Goal: Task Accomplishment & Management: Manage account settings

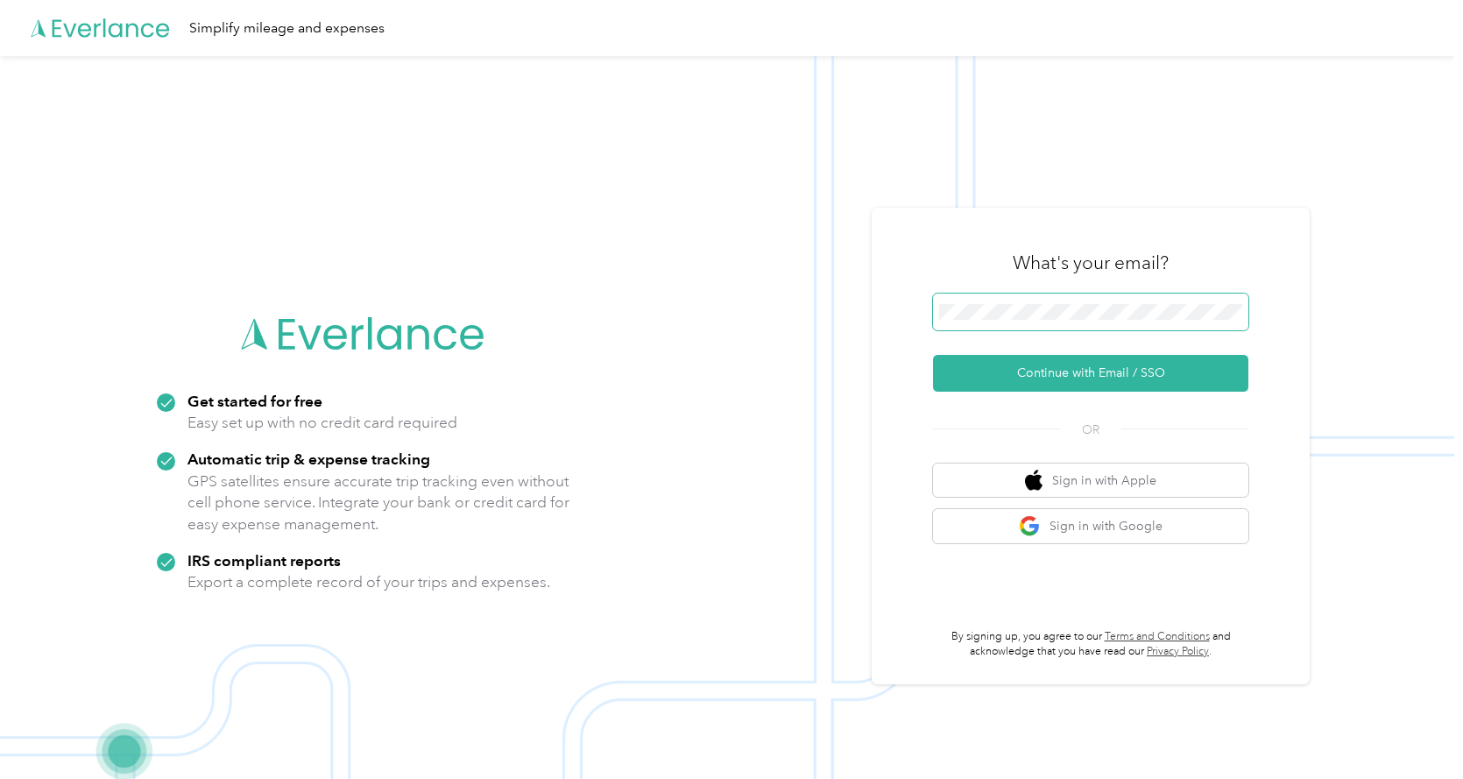
click at [933, 355] on button "Continue with Email / SSO" at bounding box center [1090, 373] width 315 height 37
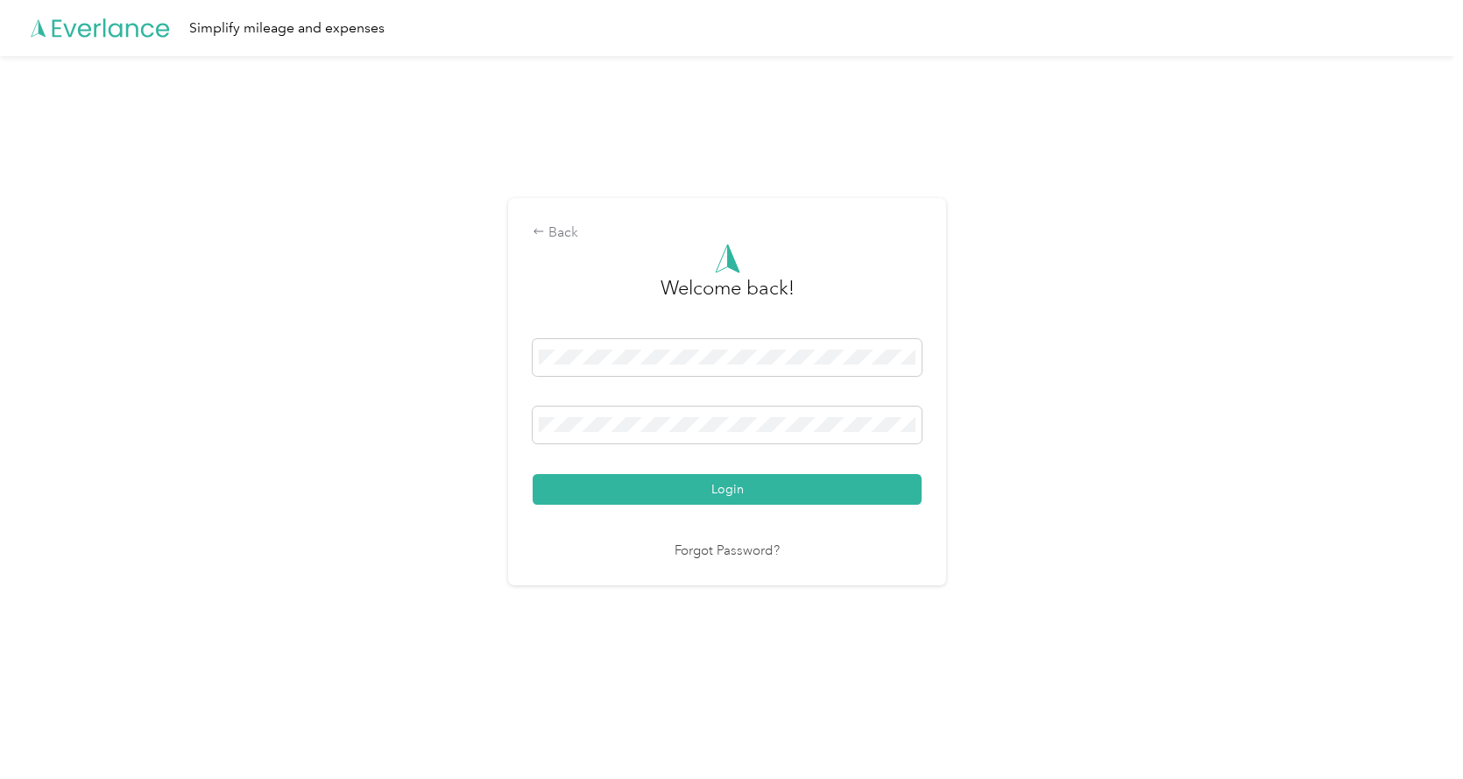
click at [533, 474] on button "Login" at bounding box center [727, 489] width 389 height 31
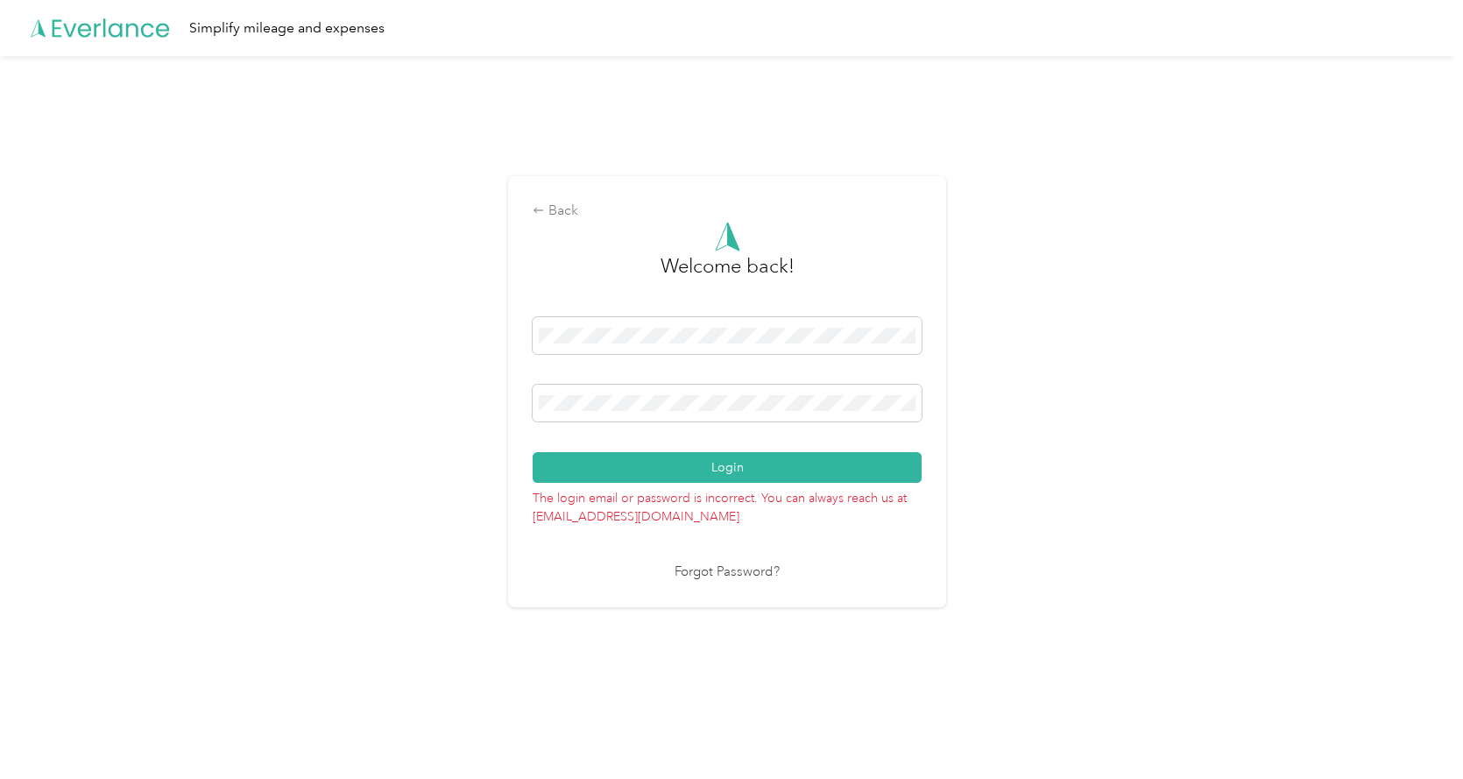
click at [533, 452] on button "Login" at bounding box center [727, 467] width 389 height 31
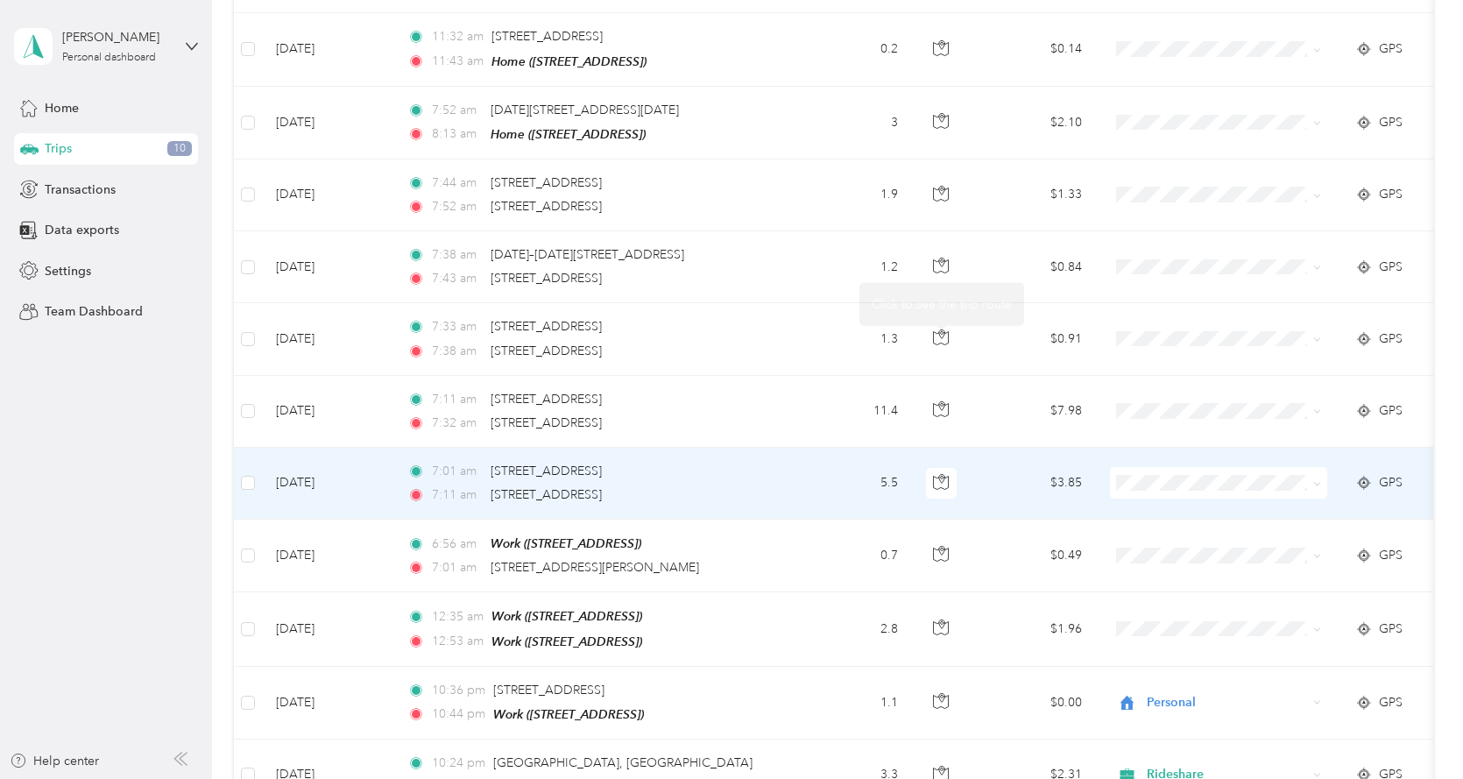
scroll to position [526, 0]
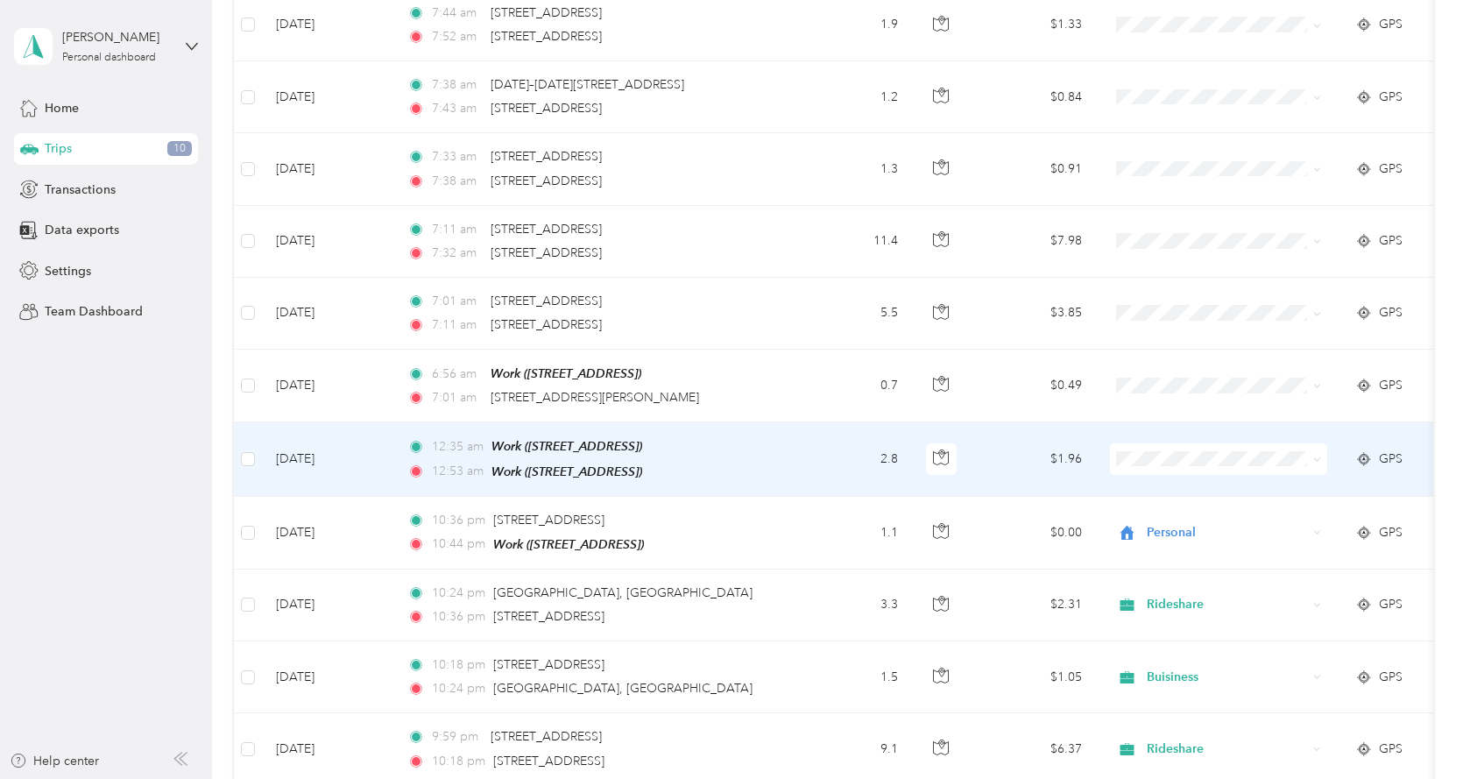
click at [1180, 517] on span "Personal" at bounding box center [1234, 516] width 162 height 18
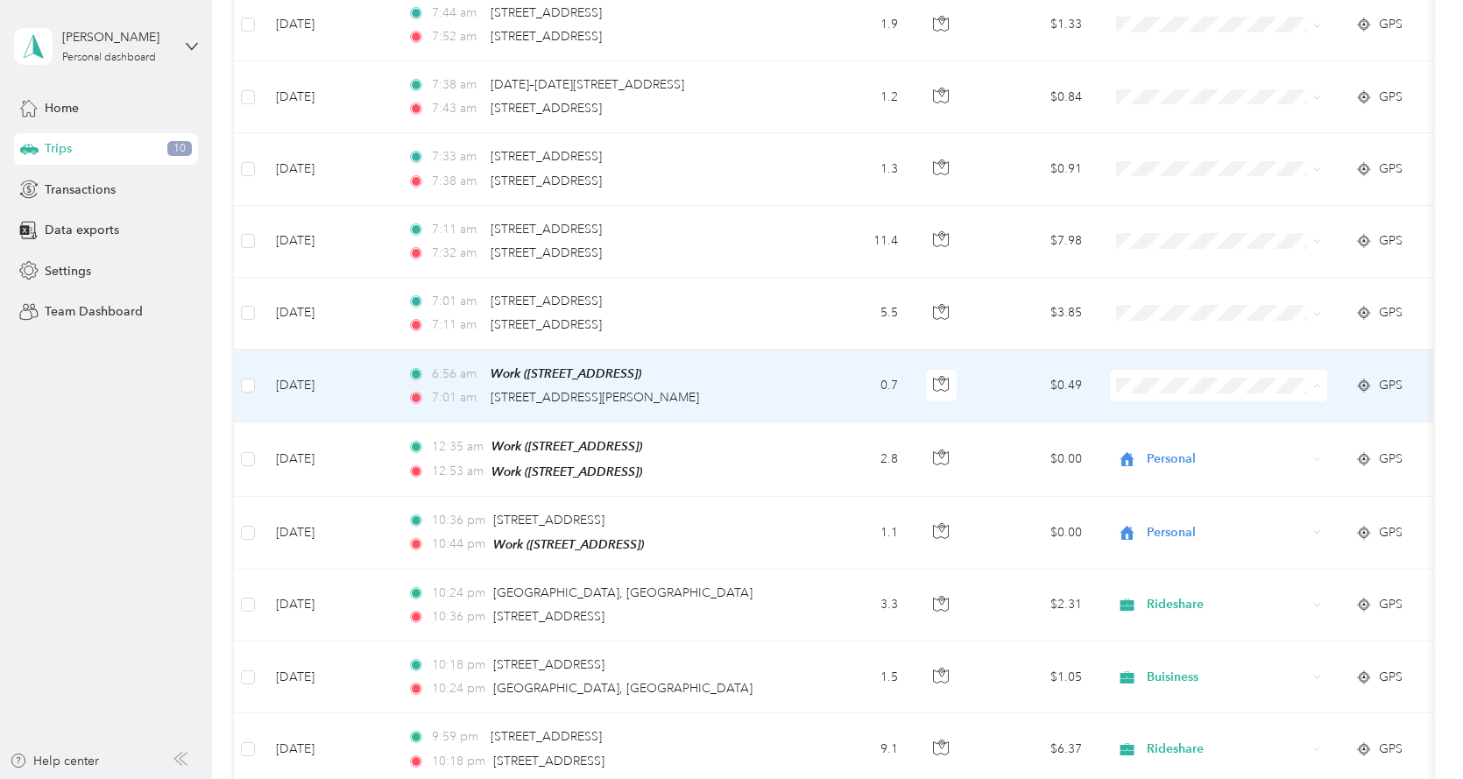
click at [1211, 571] on span "Buisiness" at bounding box center [1234, 568] width 162 height 18
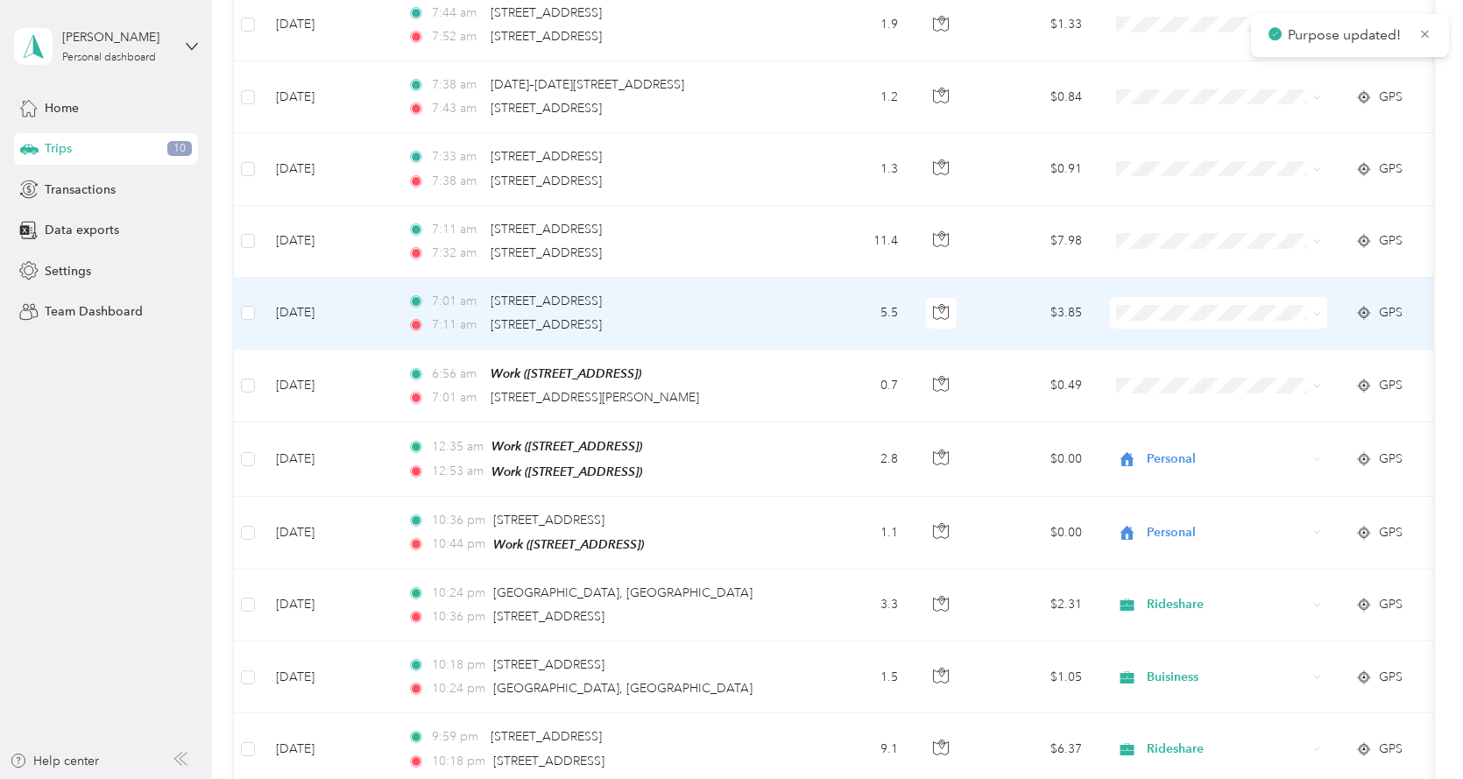
click at [1197, 486] on span "Buisiness" at bounding box center [1234, 495] width 162 height 18
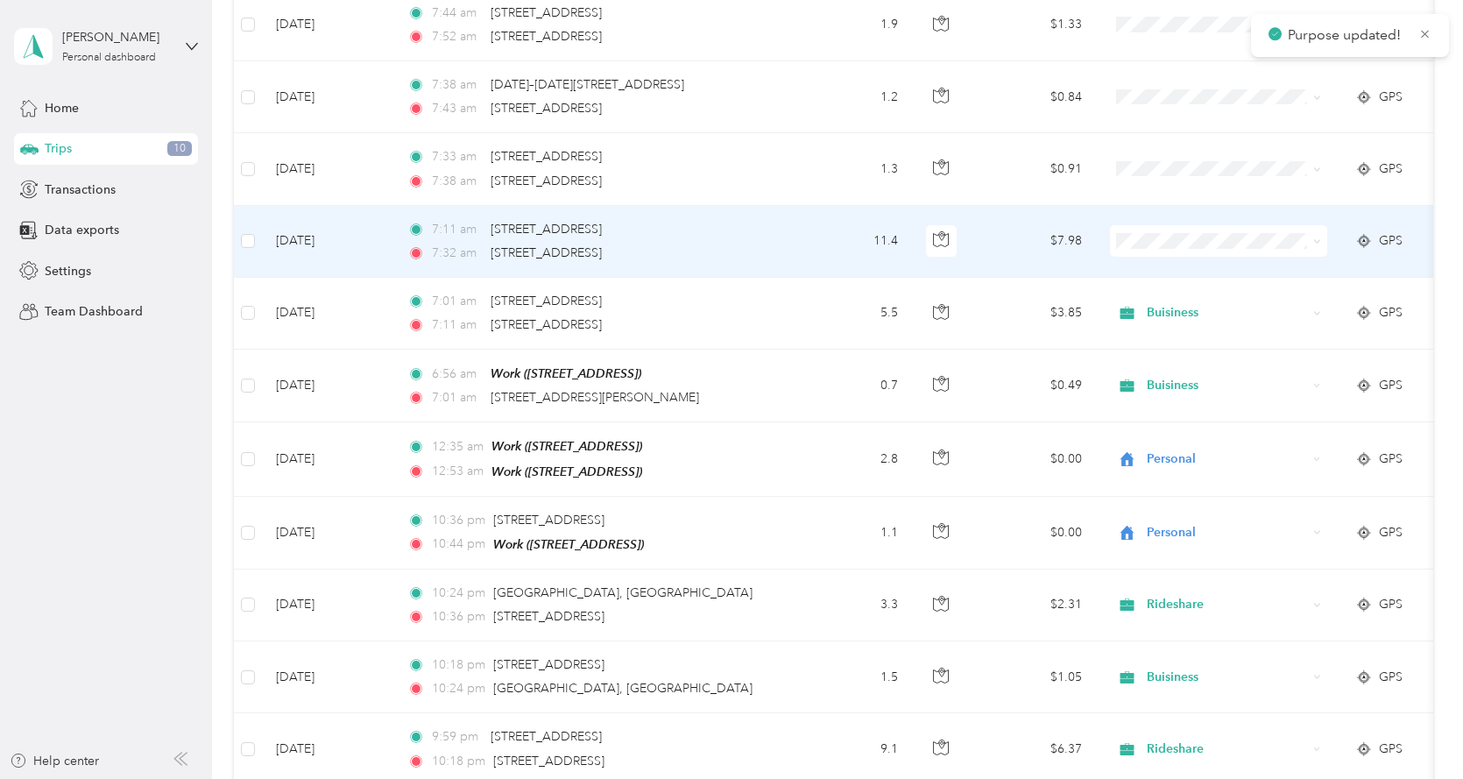
click at [1191, 424] on span "Buisiness" at bounding box center [1234, 423] width 162 height 18
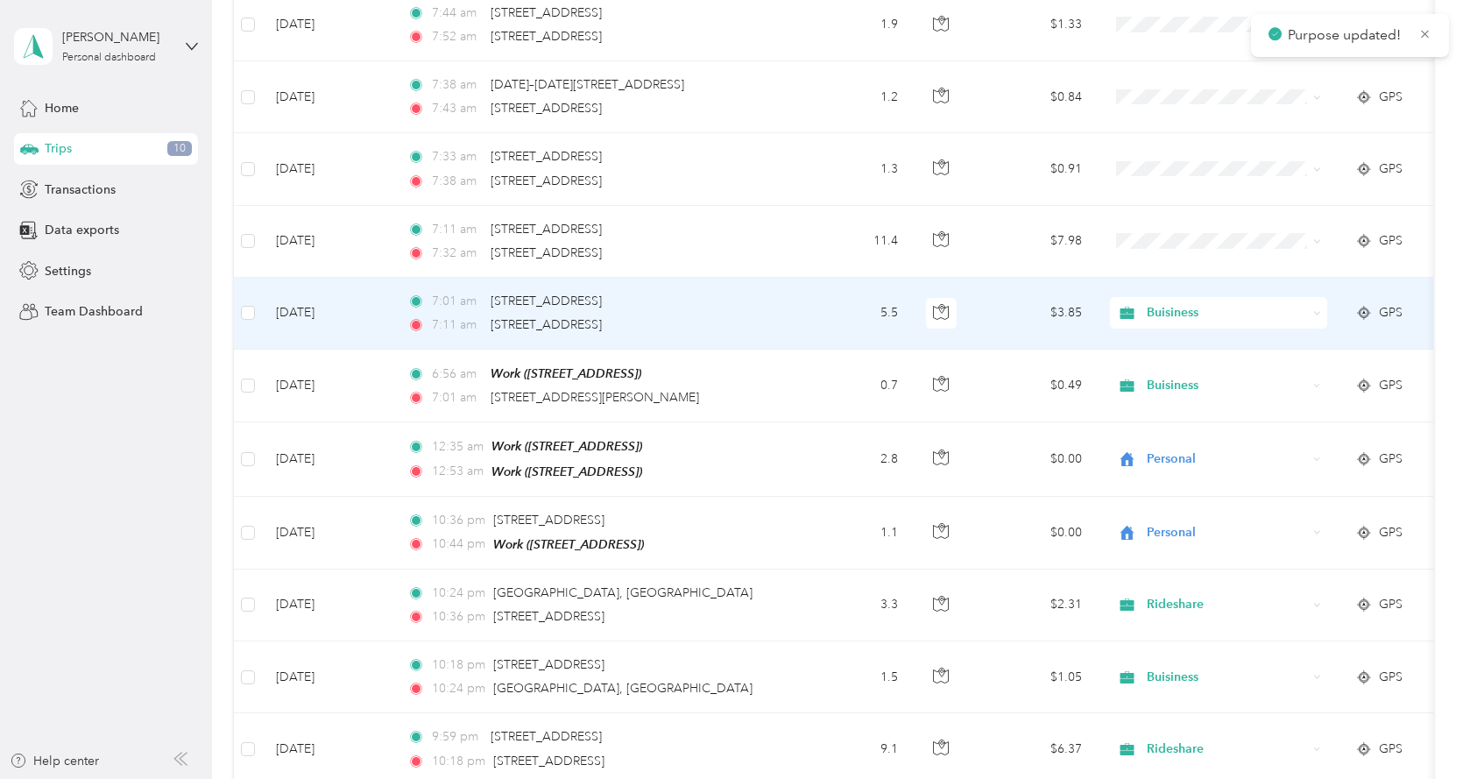
click at [1200, 306] on span "Buisiness" at bounding box center [1227, 312] width 160 height 19
click at [1169, 522] on span "Rideshare" at bounding box center [1234, 526] width 162 height 18
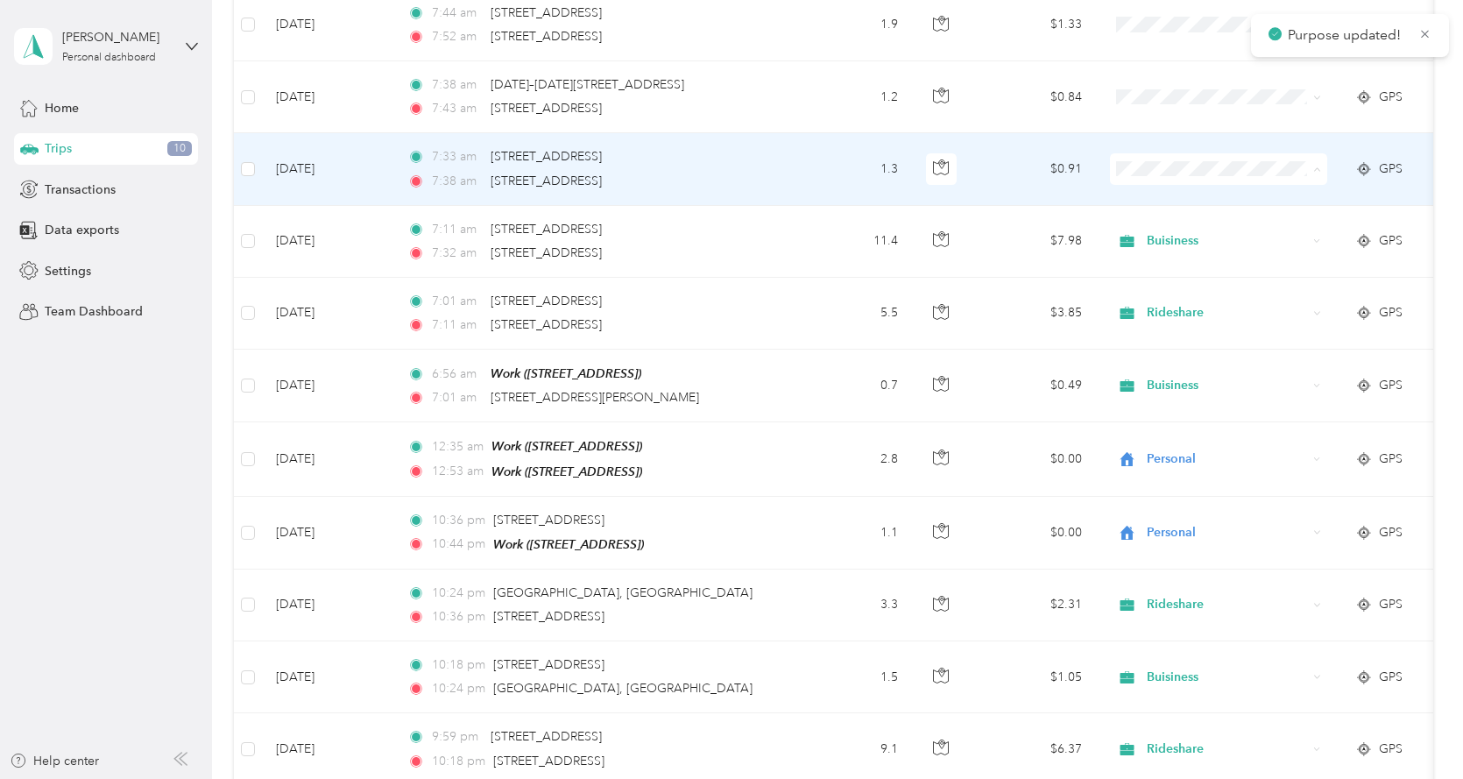
click at [1184, 348] on span "Buisiness" at bounding box center [1234, 351] width 162 height 18
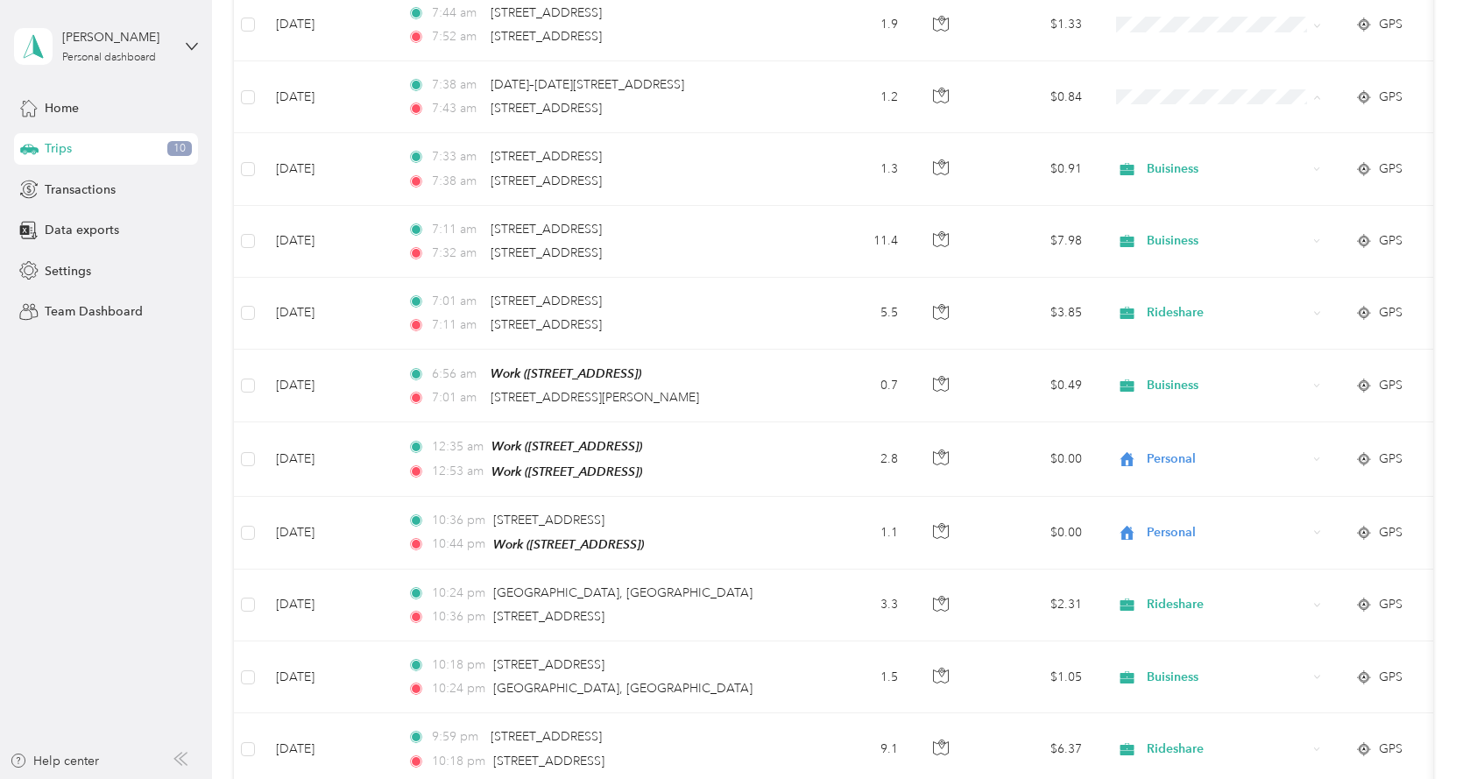
click at [107, 468] on aside "[PERSON_NAME] Personal dashboard Home Trips 10 Transactions Data exports Settin…" at bounding box center [106, 389] width 212 height 779
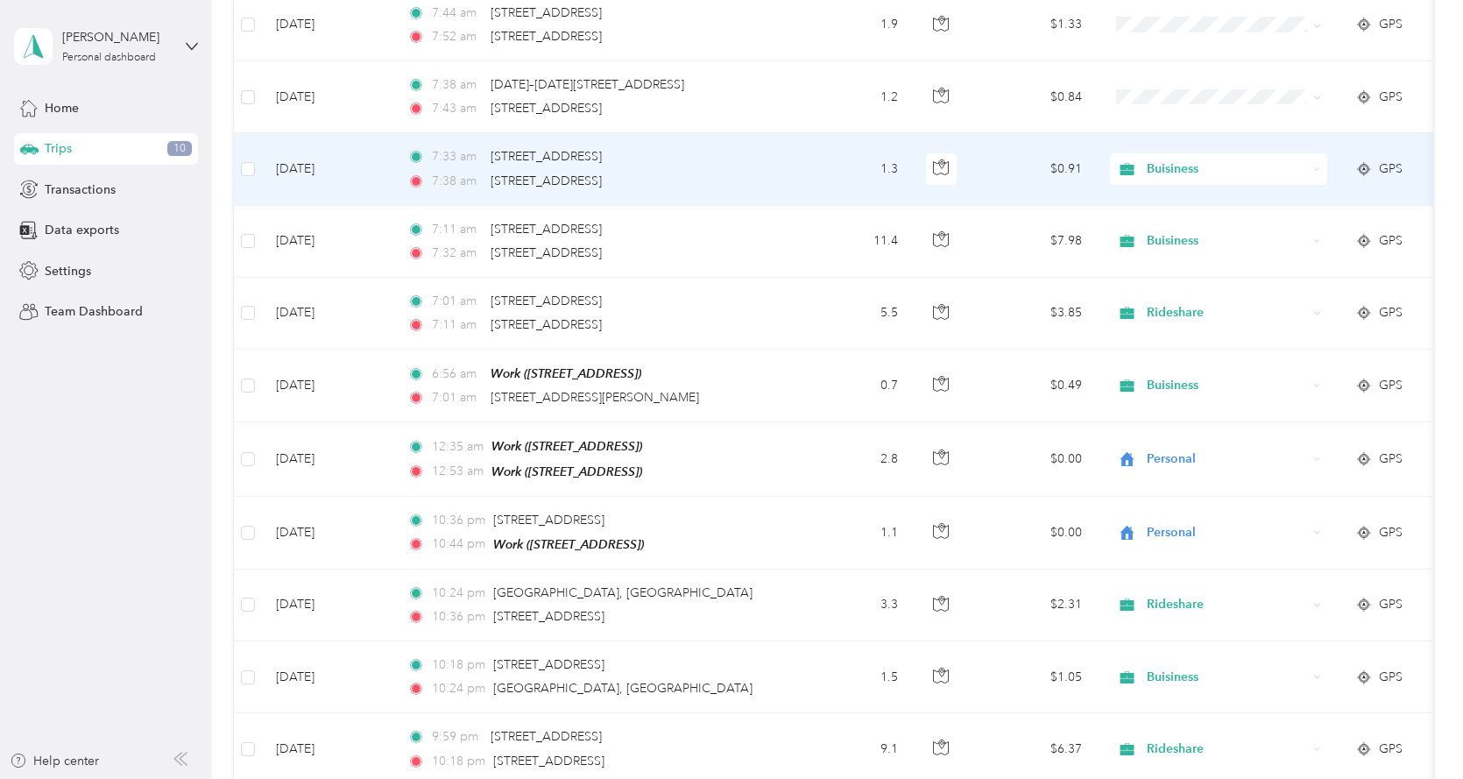
click at [1170, 172] on span "Buisiness" at bounding box center [1227, 168] width 160 height 19
click at [1198, 380] on span "Rideshare" at bounding box center [1234, 382] width 162 height 18
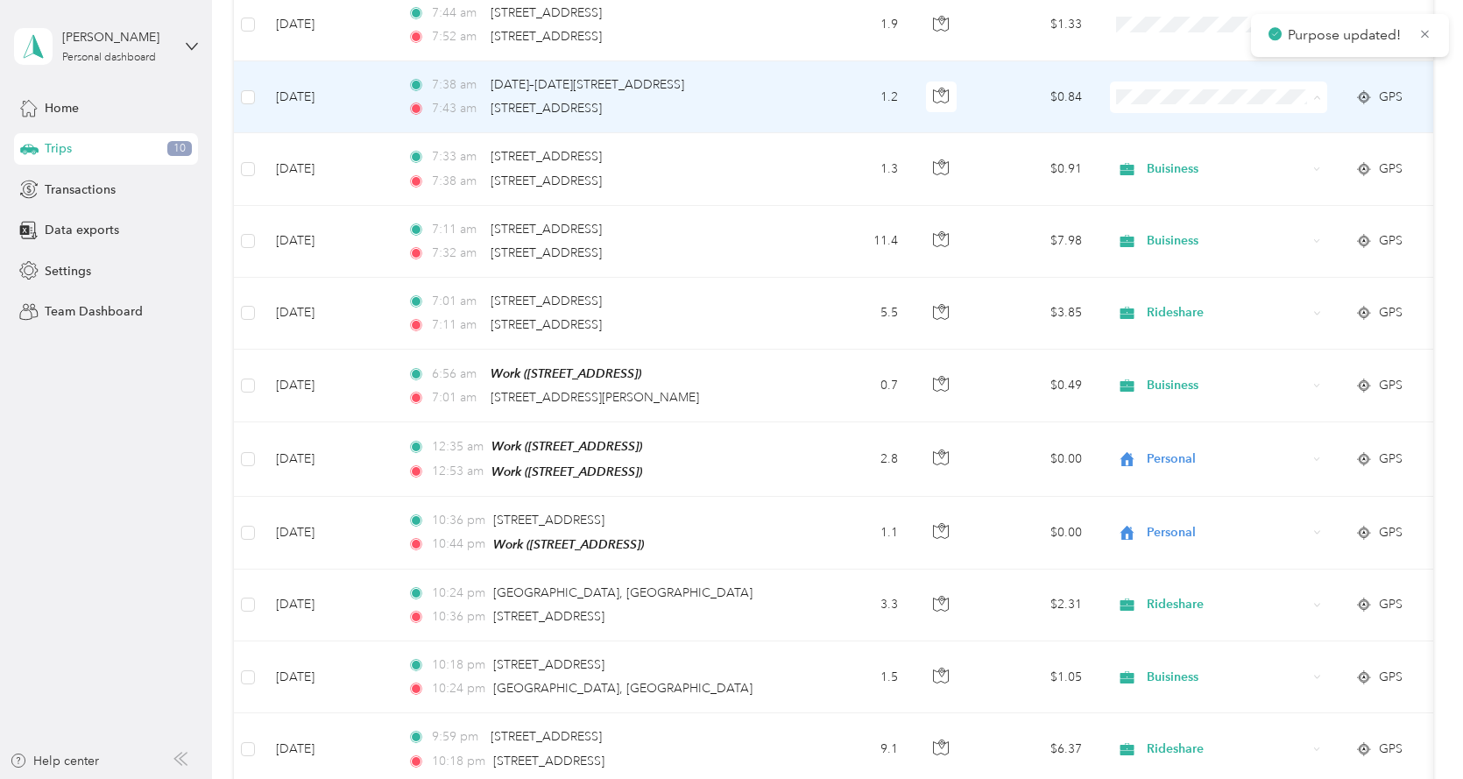
click at [1183, 276] on span "Buisiness" at bounding box center [1234, 280] width 162 height 18
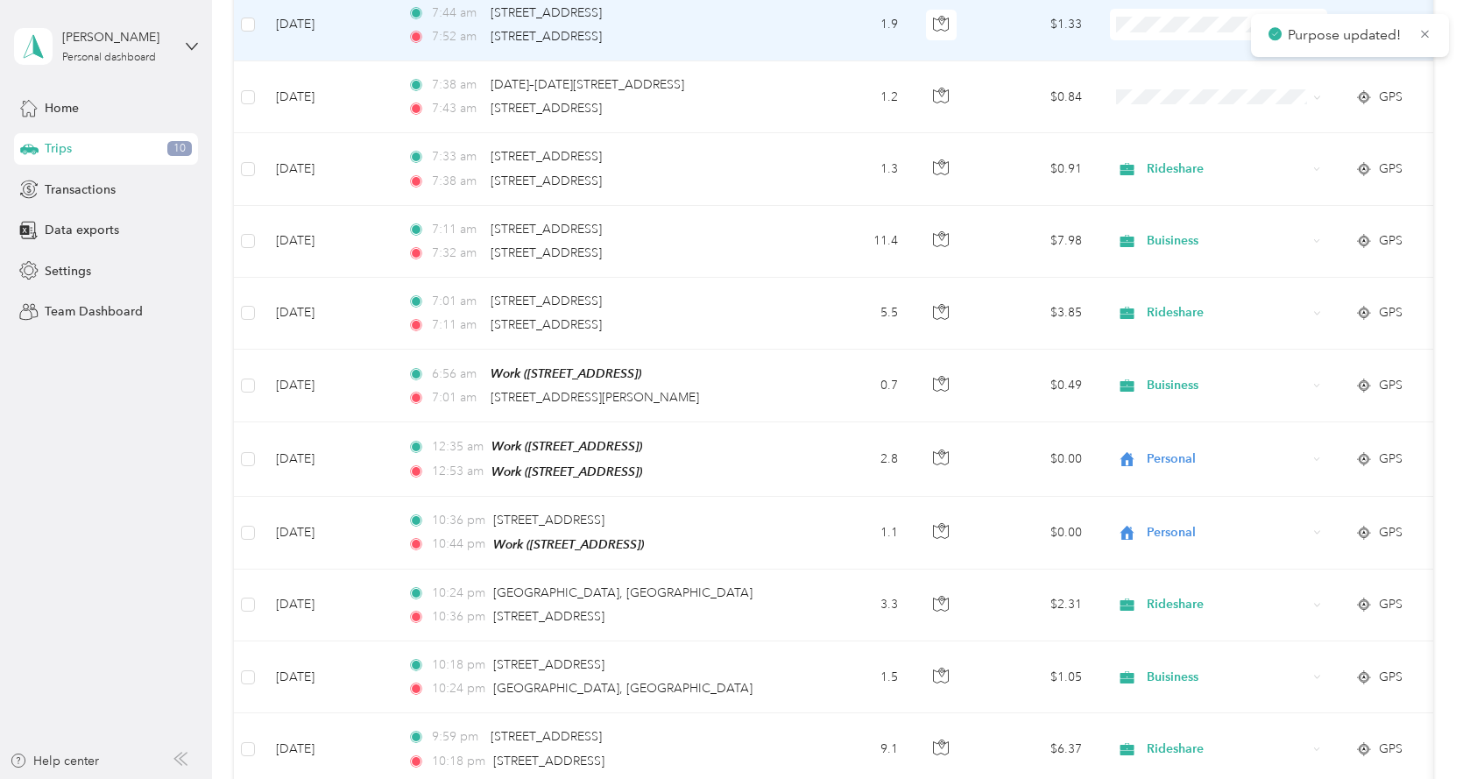
click at [1188, 238] on span "Rideshare" at bounding box center [1234, 238] width 162 height 18
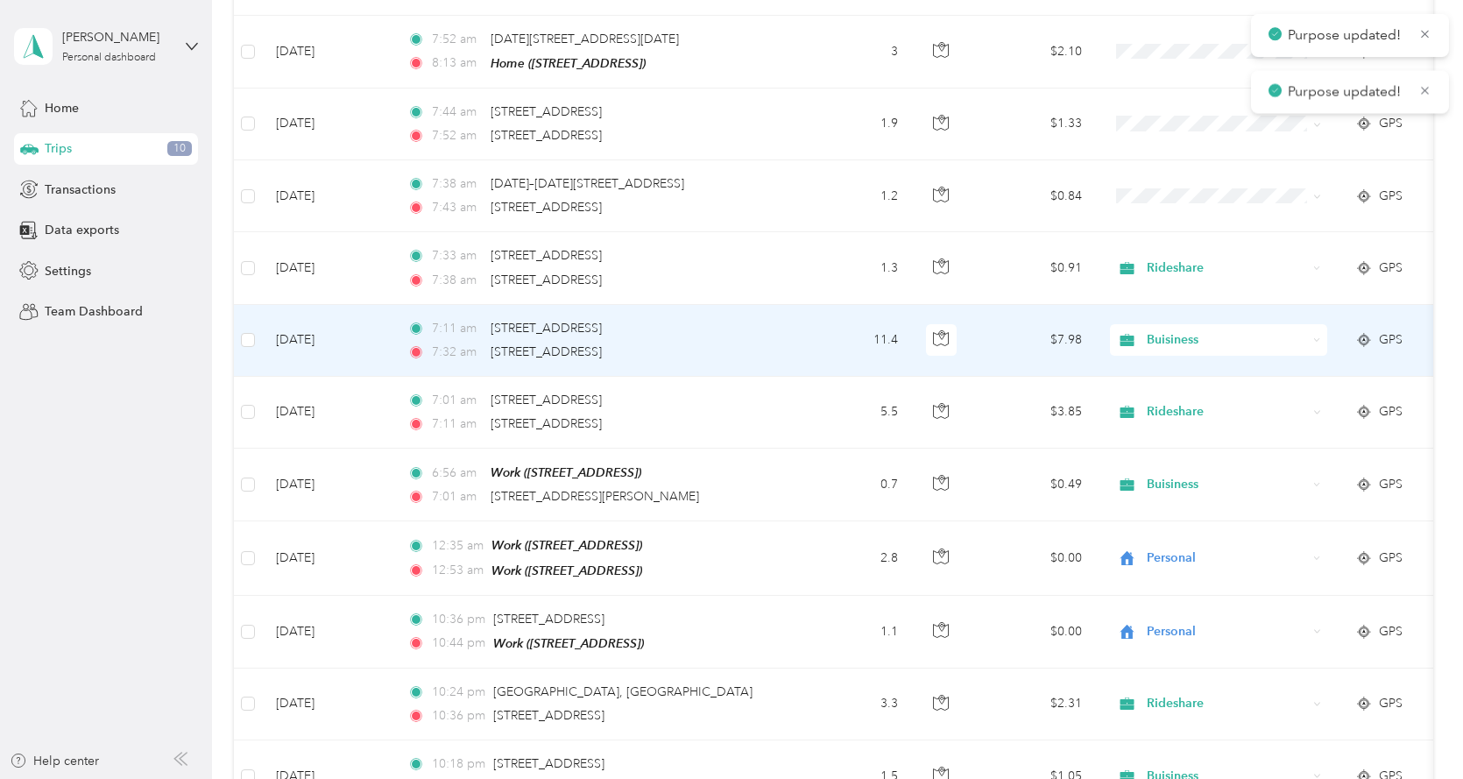
scroll to position [263, 0]
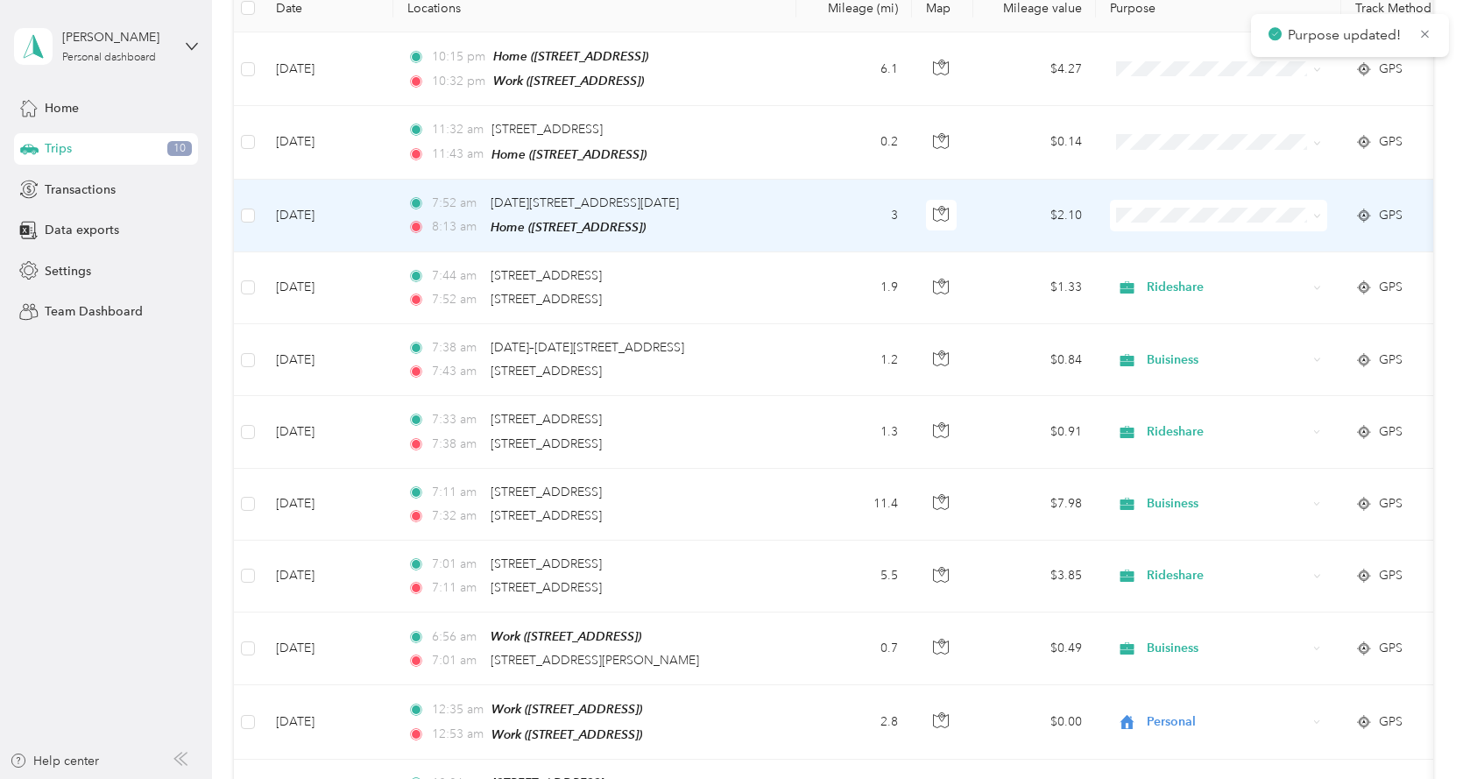
click at [1153, 224] on span at bounding box center [1218, 216] width 217 height 32
click at [1193, 394] on span "Buisiness" at bounding box center [1234, 398] width 162 height 18
click at [1167, 215] on span "Buisiness" at bounding box center [1227, 215] width 160 height 19
click at [1195, 272] on span "Personal" at bounding box center [1234, 270] width 162 height 18
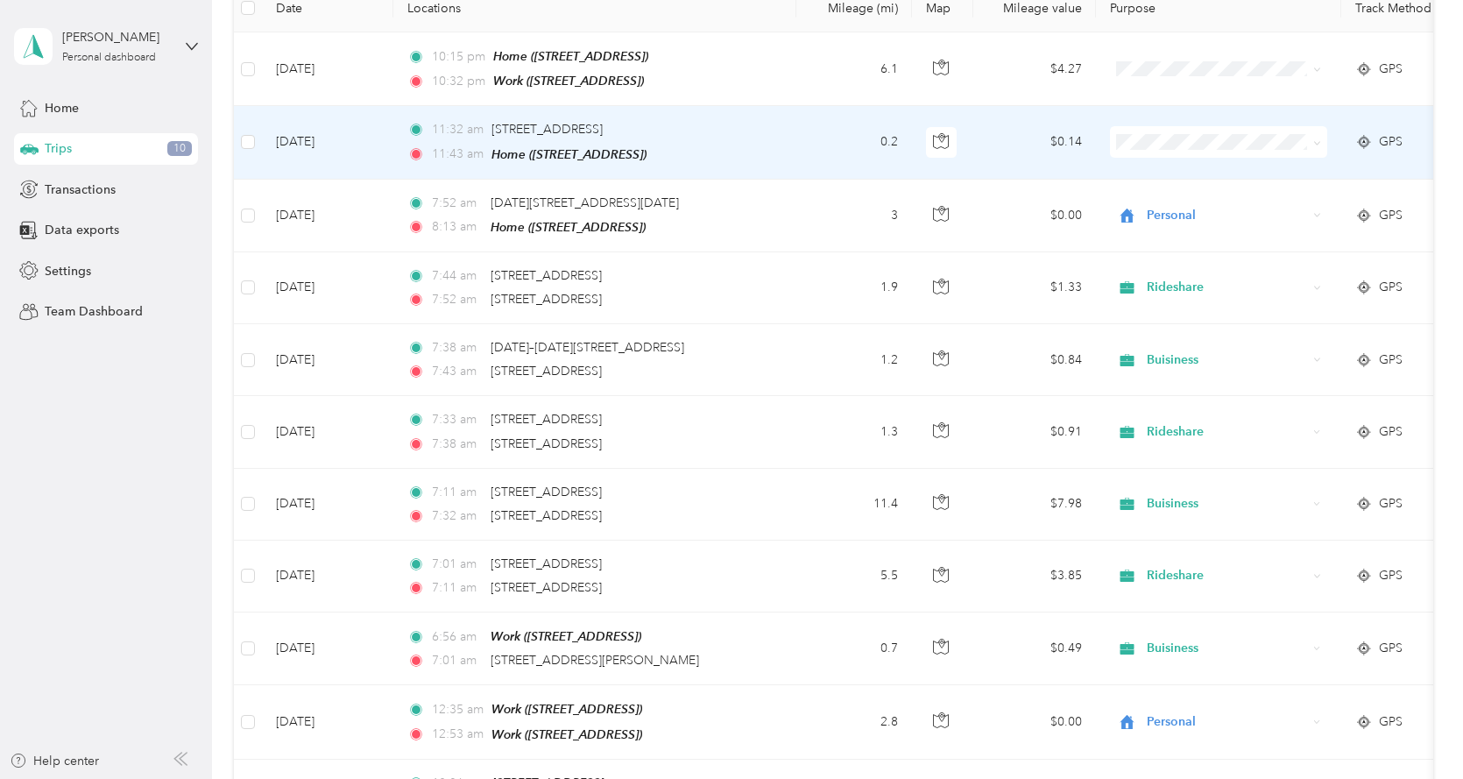
click at [1203, 203] on span "Personal" at bounding box center [1234, 203] width 162 height 18
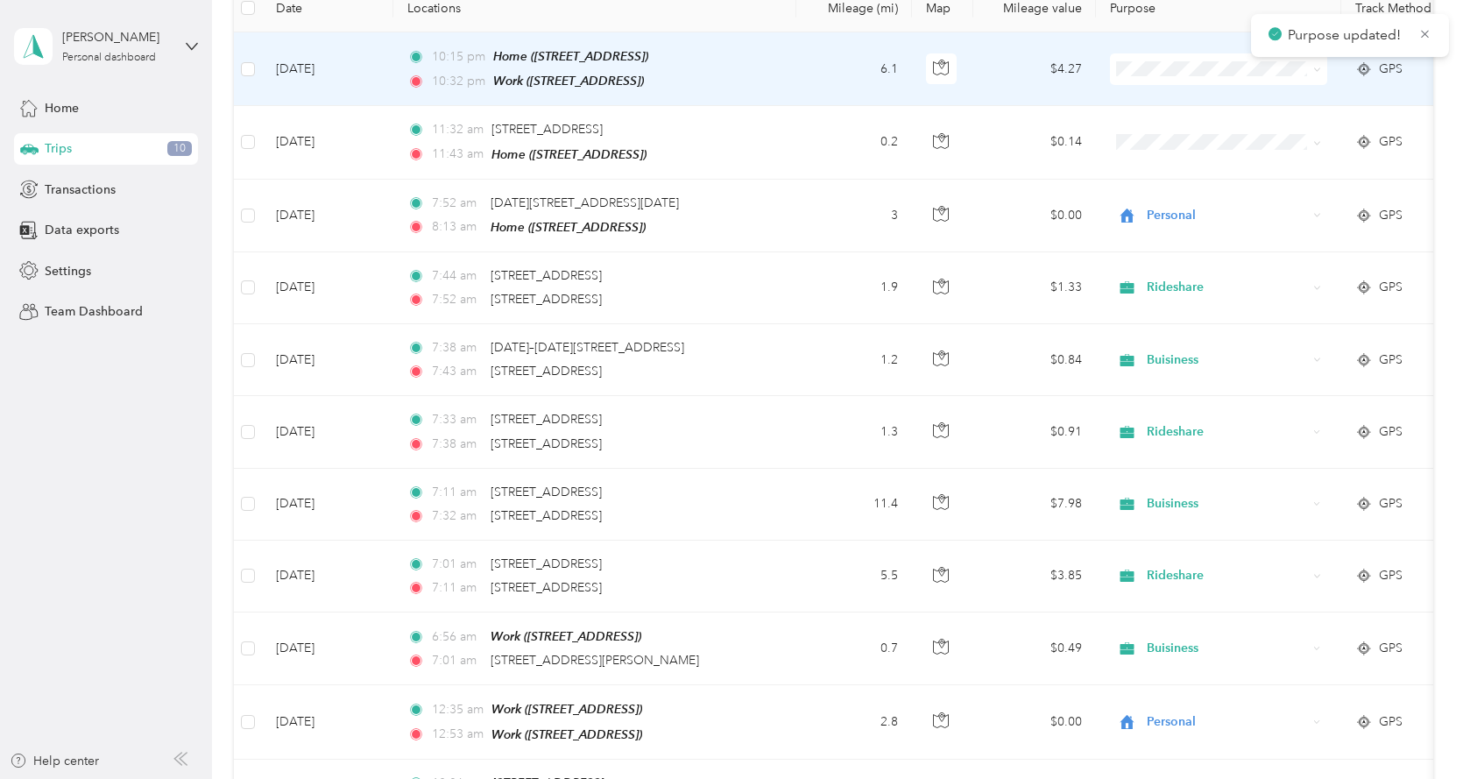
click at [1184, 127] on span "Personal" at bounding box center [1234, 132] width 162 height 18
